Goal: Task Accomplishment & Management: Use online tool/utility

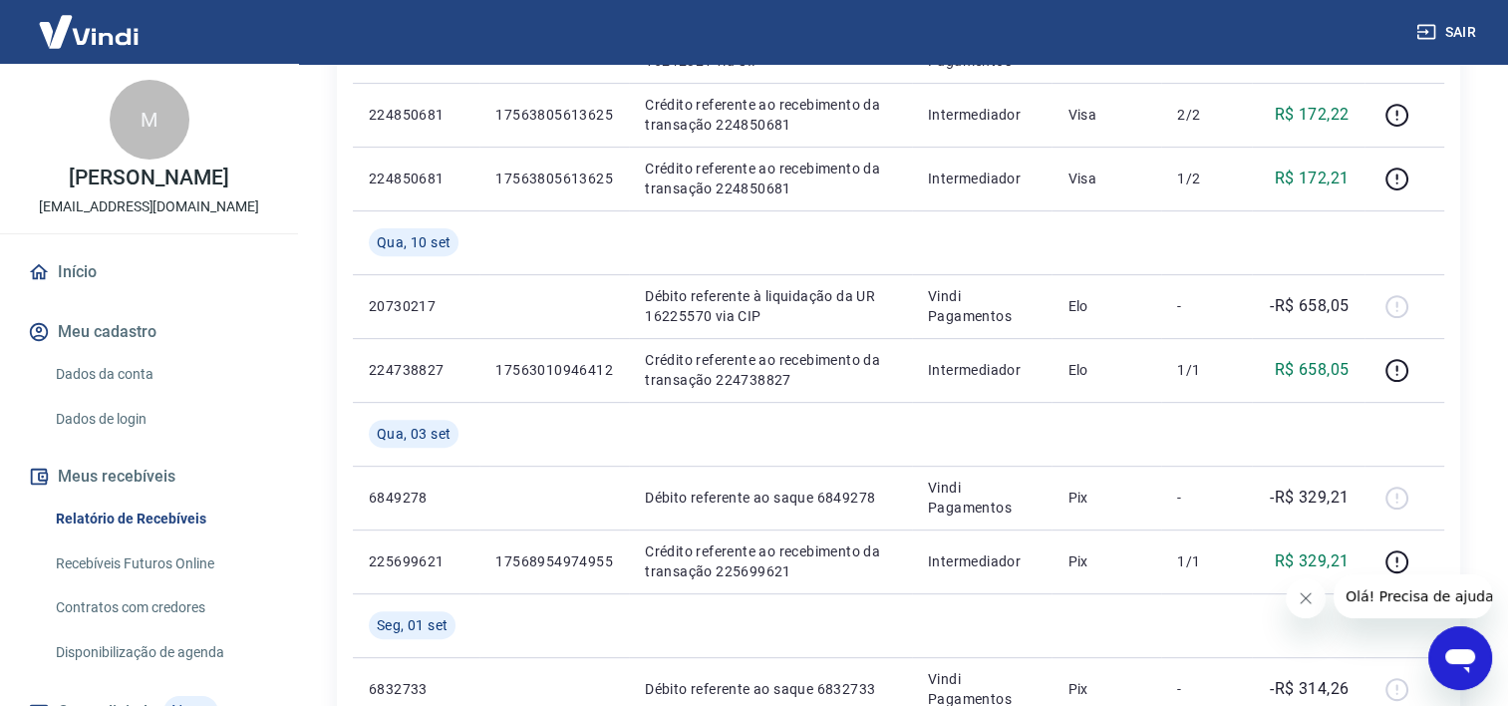
scroll to position [714, 0]
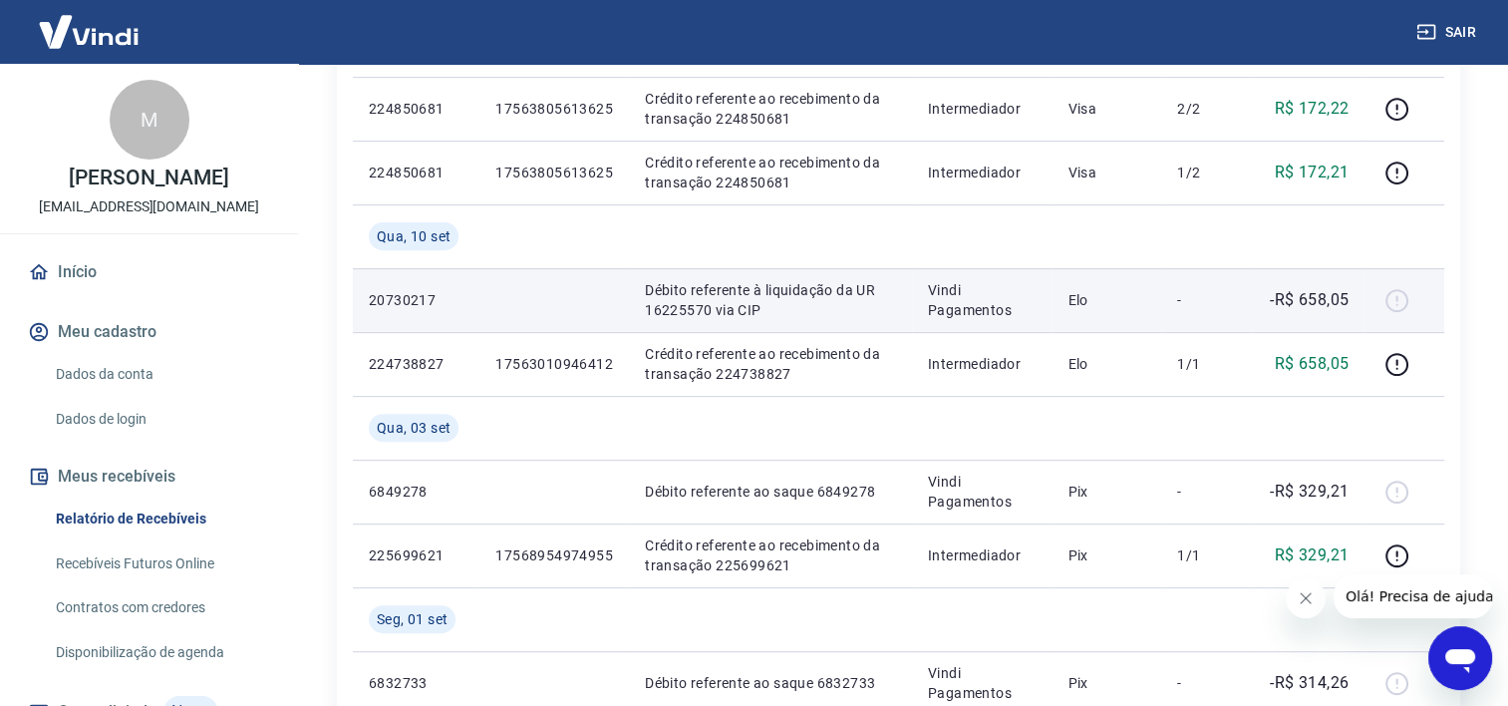
click at [1004, 299] on p "Vindi Pagamentos" at bounding box center [982, 300] width 108 height 40
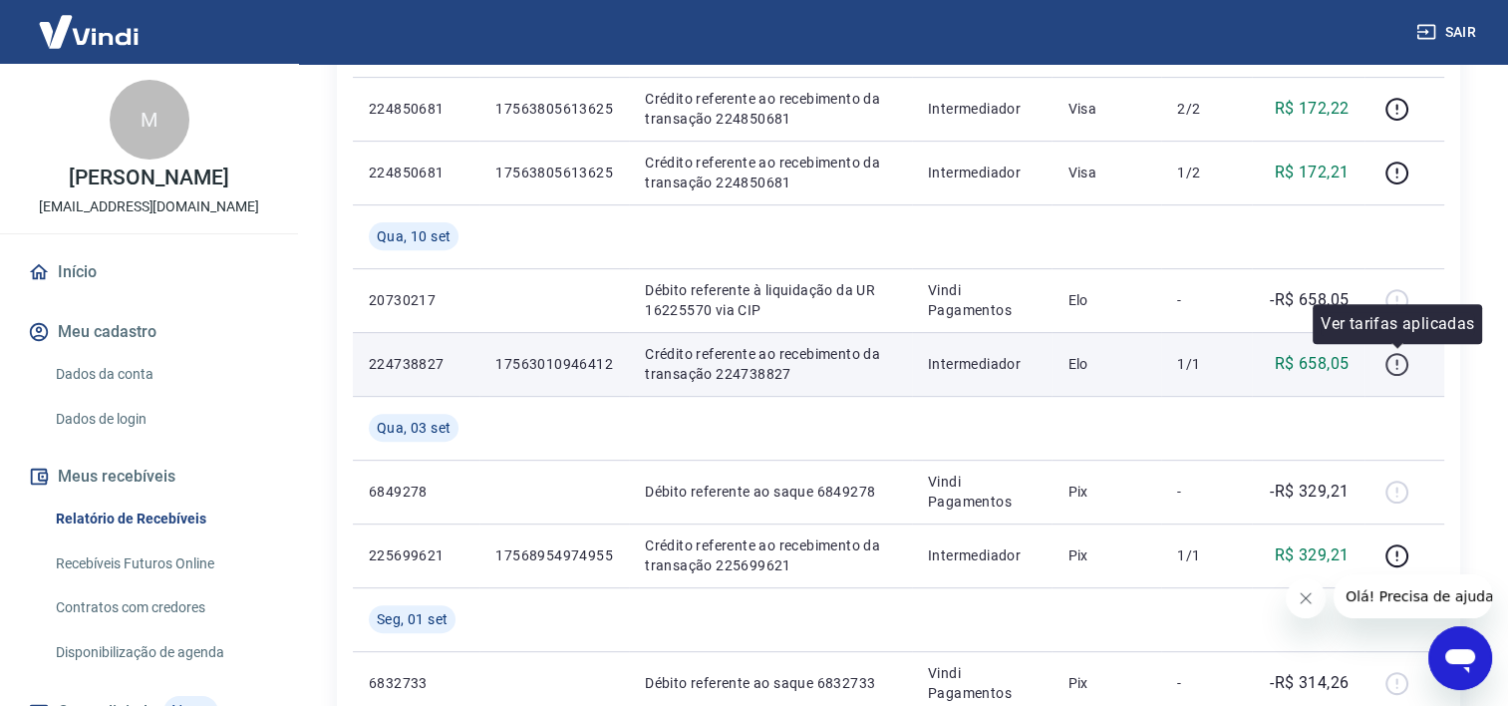
click at [1400, 366] on icon "button" at bounding box center [1397, 364] width 25 height 25
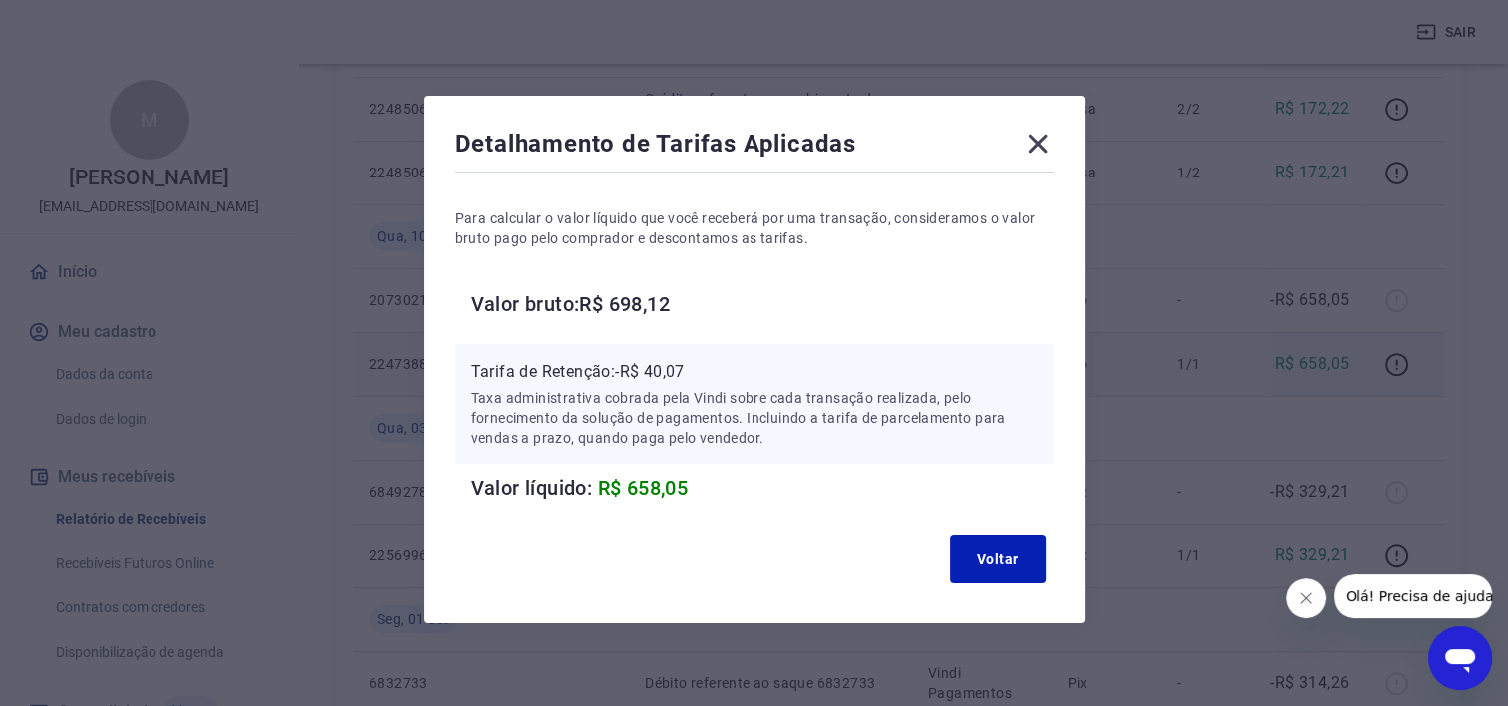
click at [1035, 144] on icon at bounding box center [1037, 144] width 19 height 19
